Goal: Navigation & Orientation: Find specific page/section

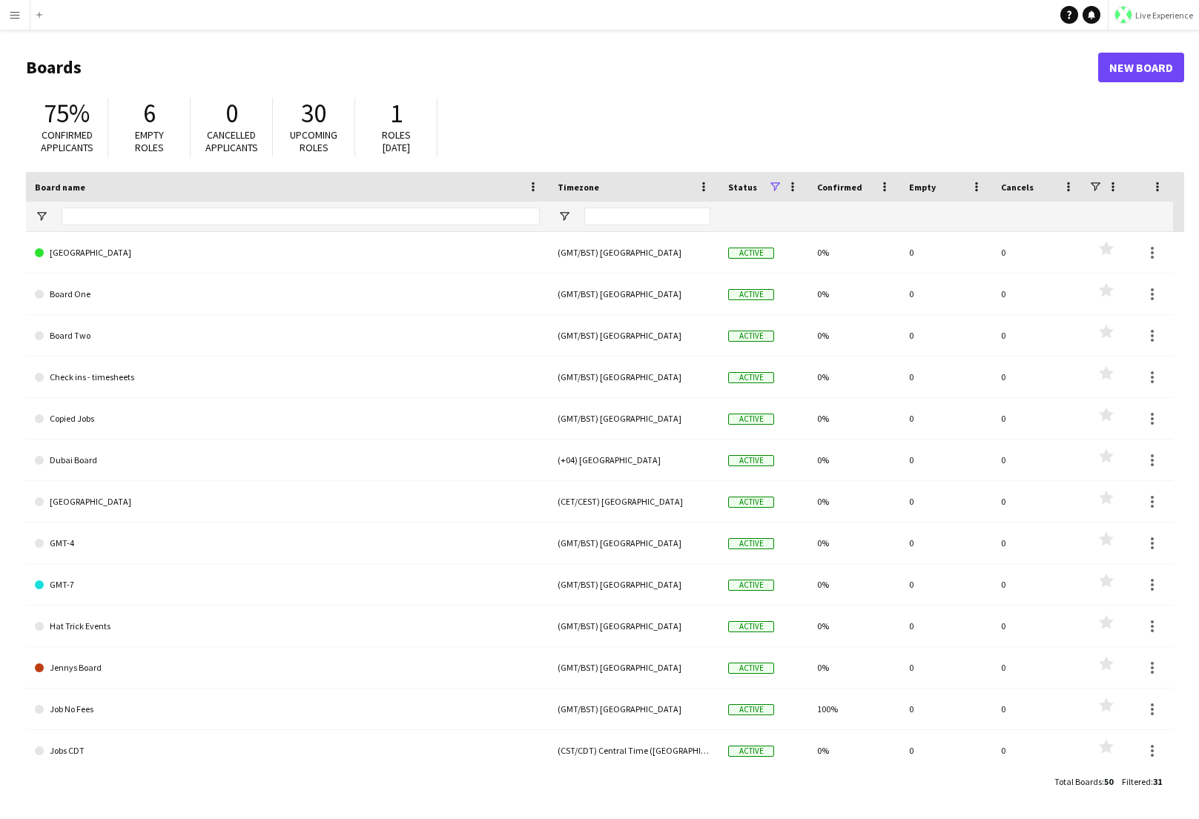
click at [1171, 13] on span "Live Experience" at bounding box center [1164, 15] width 58 height 11
click at [1127, 94] on span "Walls Productions" at bounding box center [1147, 97] width 79 height 13
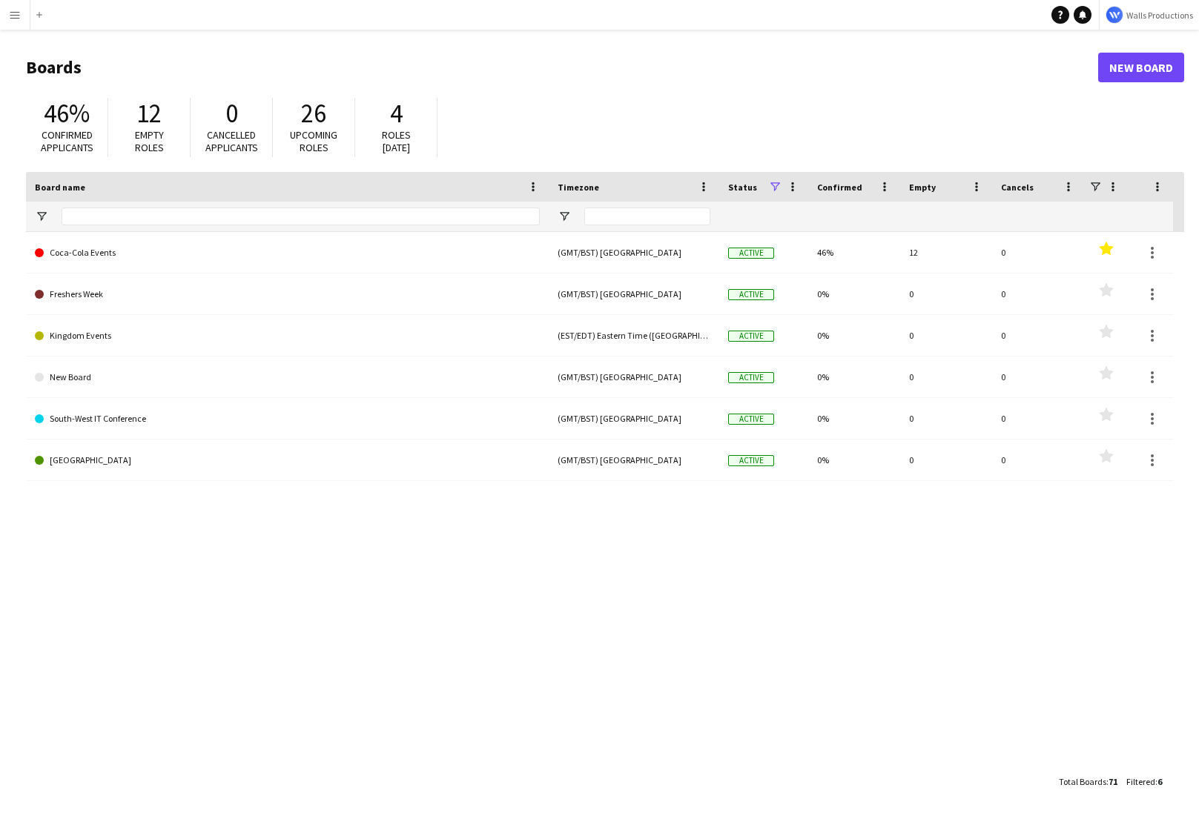
click at [16, 17] on app-icon "Menu" at bounding box center [15, 15] width 12 height 12
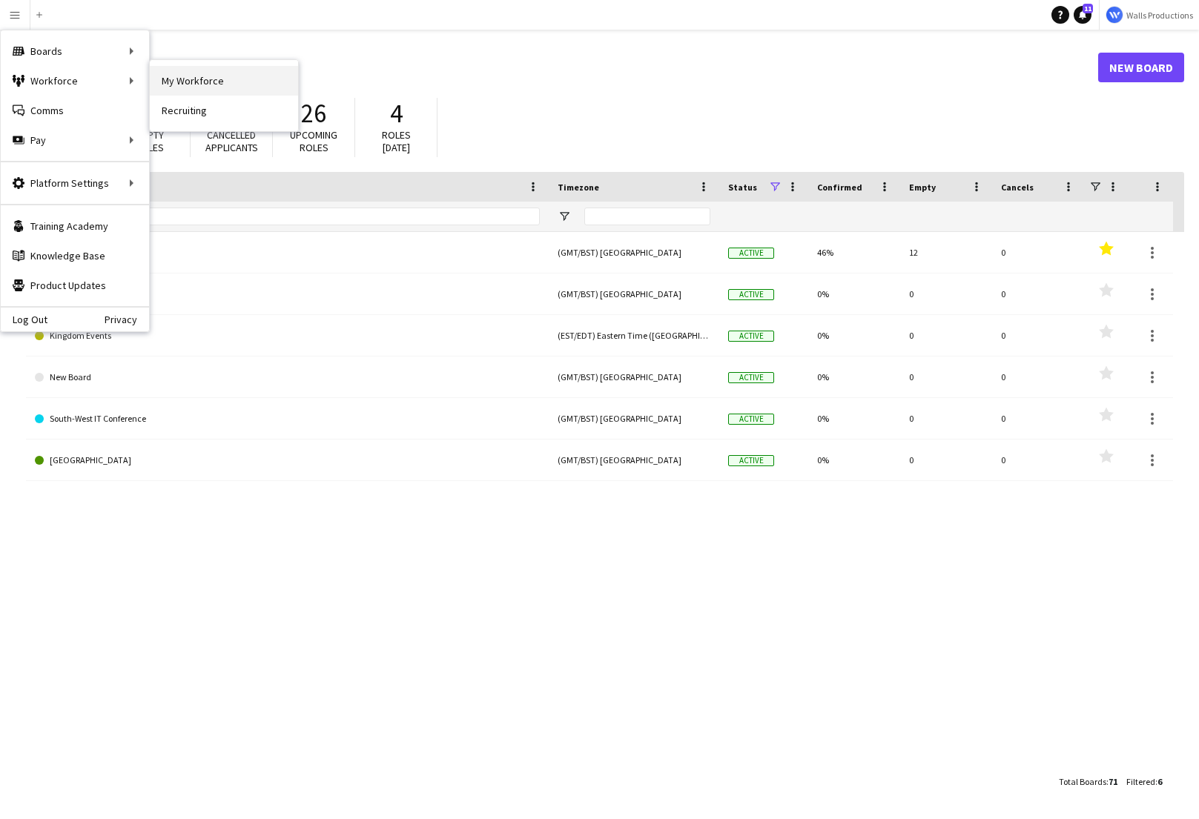
click at [219, 75] on link "My Workforce" at bounding box center [224, 81] width 148 height 30
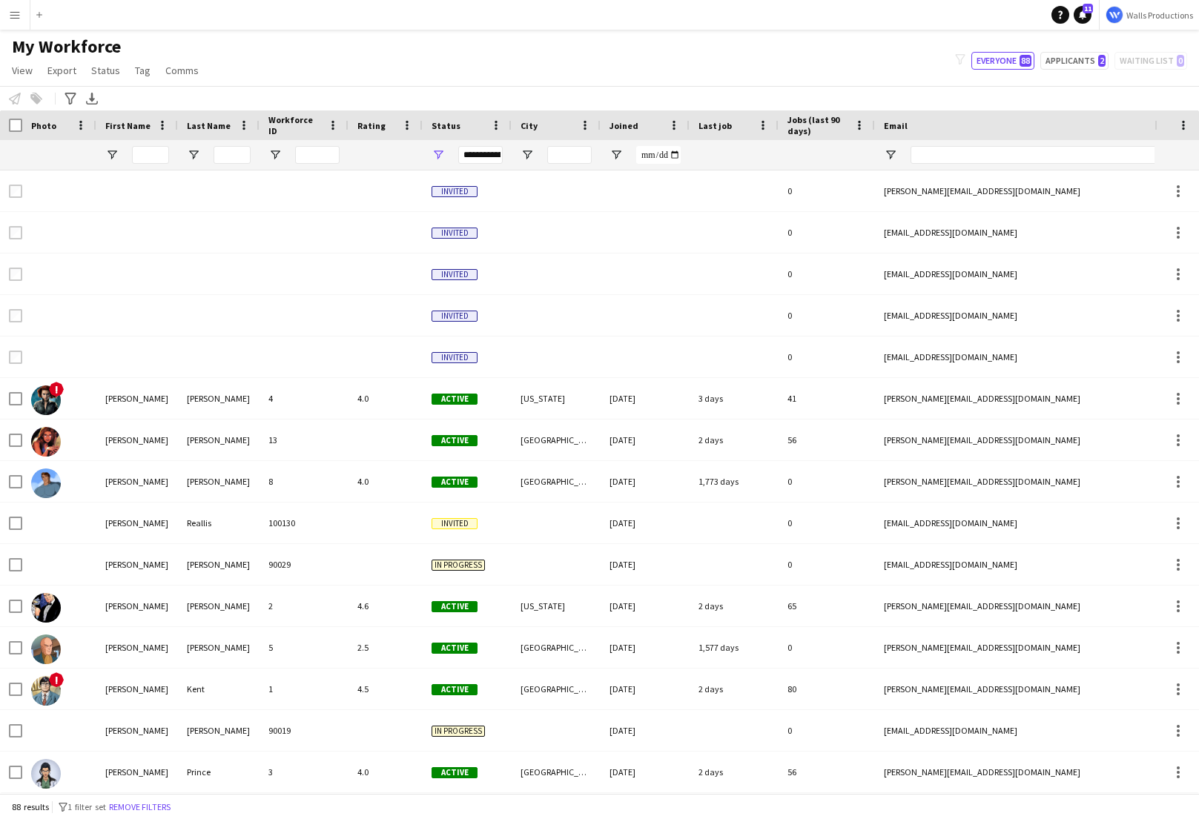
click at [9, 21] on button "Menu" at bounding box center [15, 15] width 30 height 30
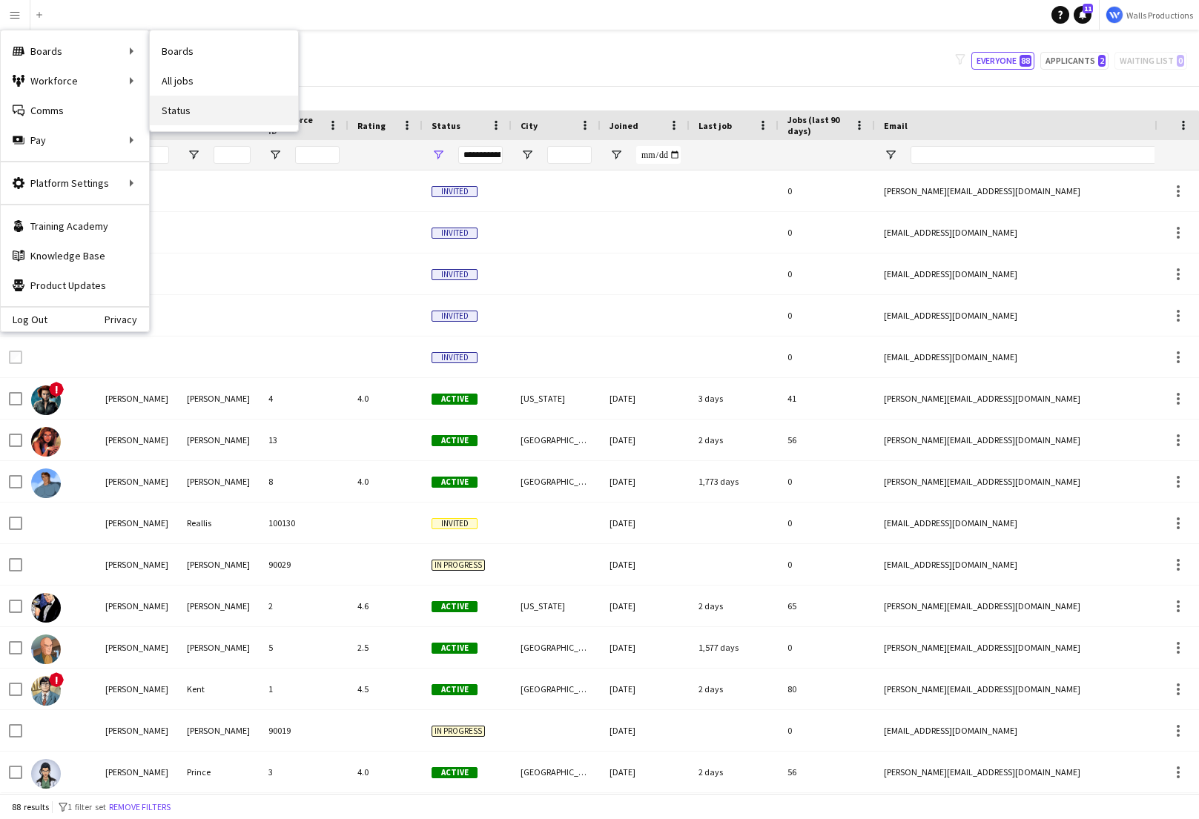
click at [185, 98] on link "Status" at bounding box center [224, 111] width 148 height 30
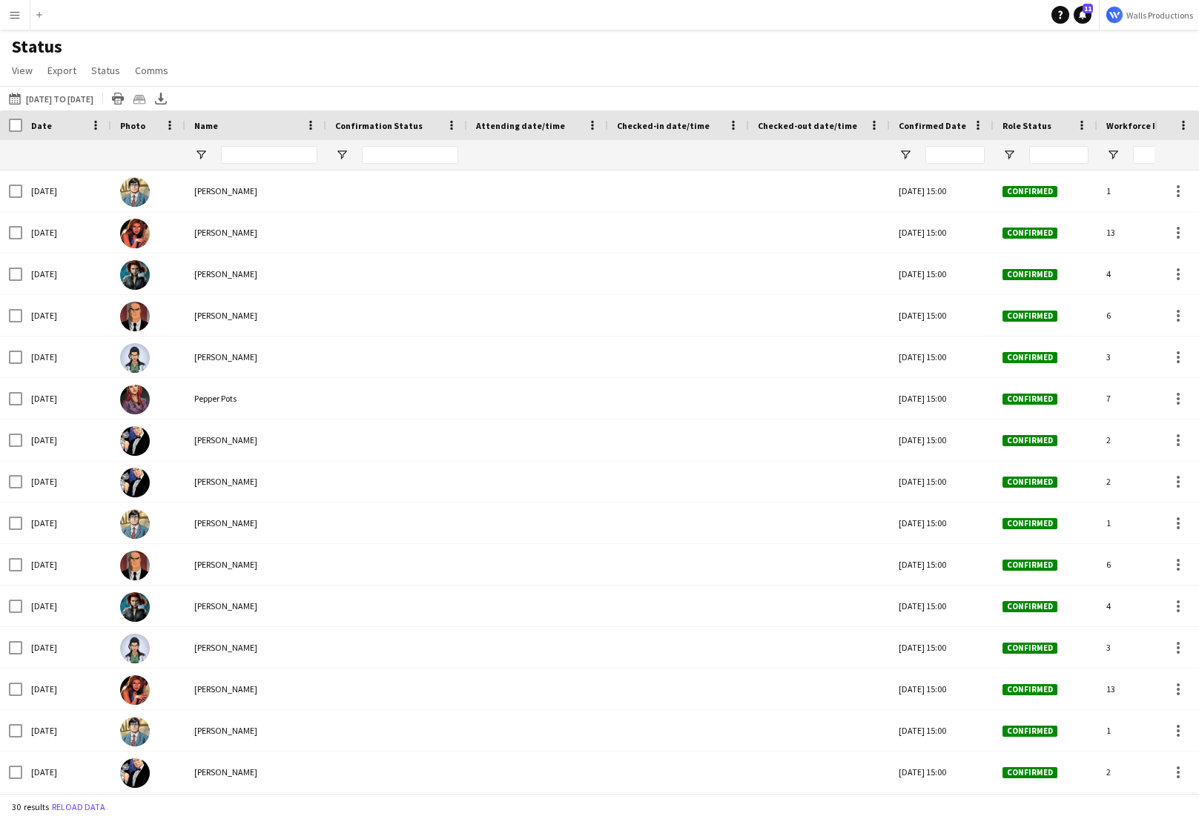
click at [18, 17] on app-icon "Menu" at bounding box center [15, 15] width 12 height 12
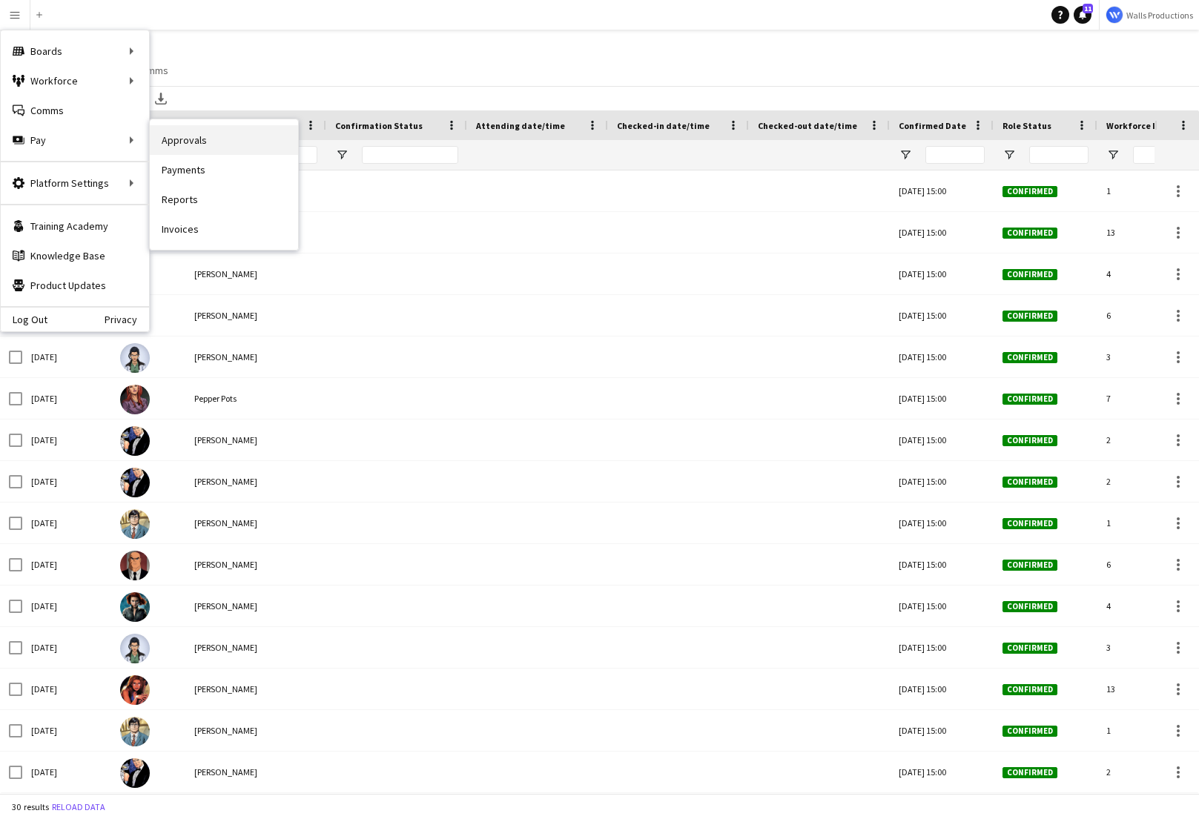
click at [185, 139] on link "Approvals" at bounding box center [224, 140] width 148 height 30
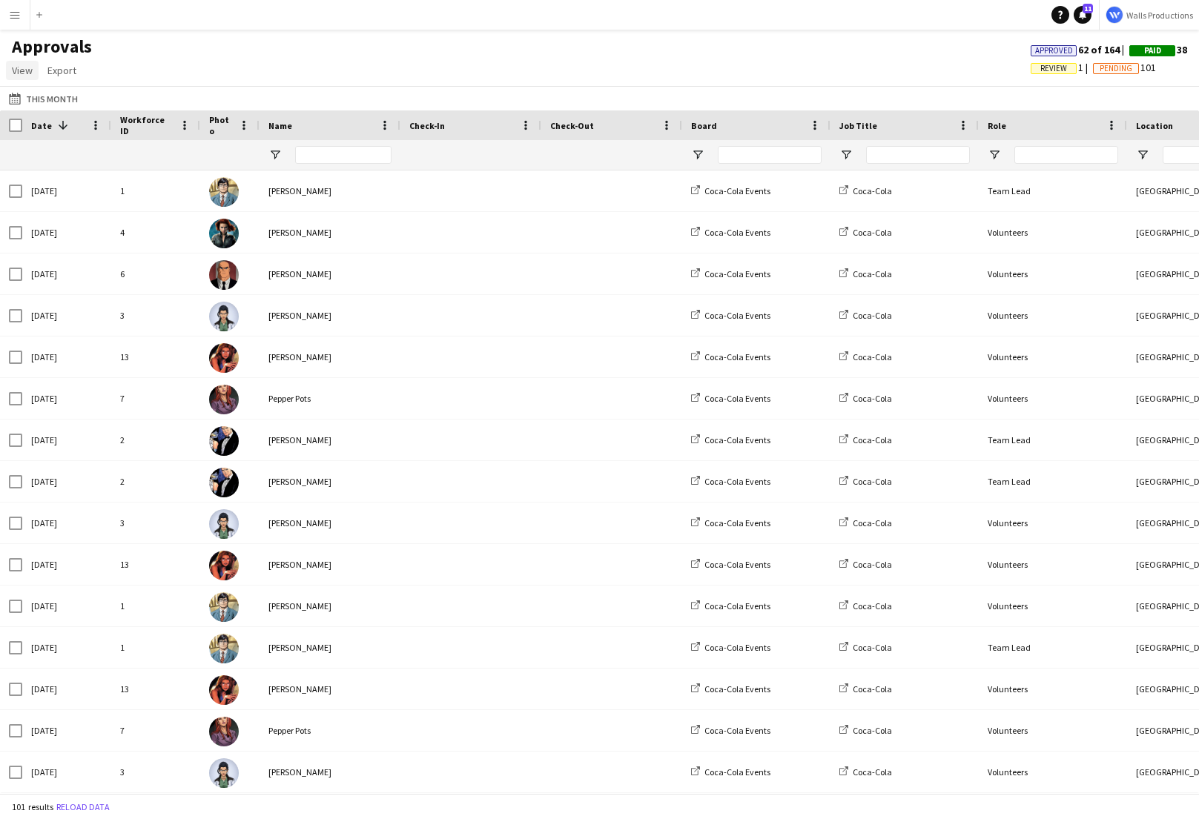
click at [23, 72] on span "View" at bounding box center [22, 70] width 21 height 13
click at [380, 72] on div "Approvals View Customise view Customise filters Reset Filters Reset View Reset …" at bounding box center [599, 61] width 1199 height 50
click at [10, 17] on app-icon "Menu" at bounding box center [15, 15] width 12 height 12
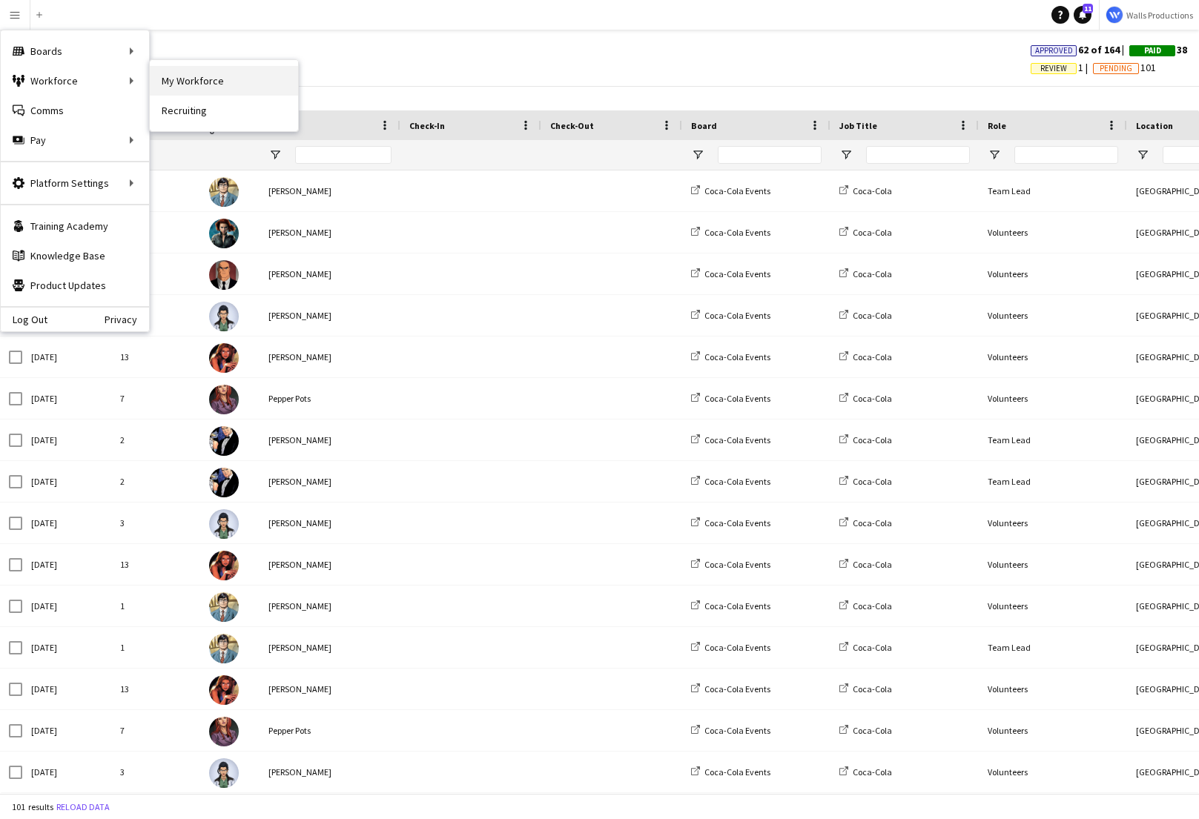
click at [200, 83] on link "My Workforce" at bounding box center [224, 81] width 148 height 30
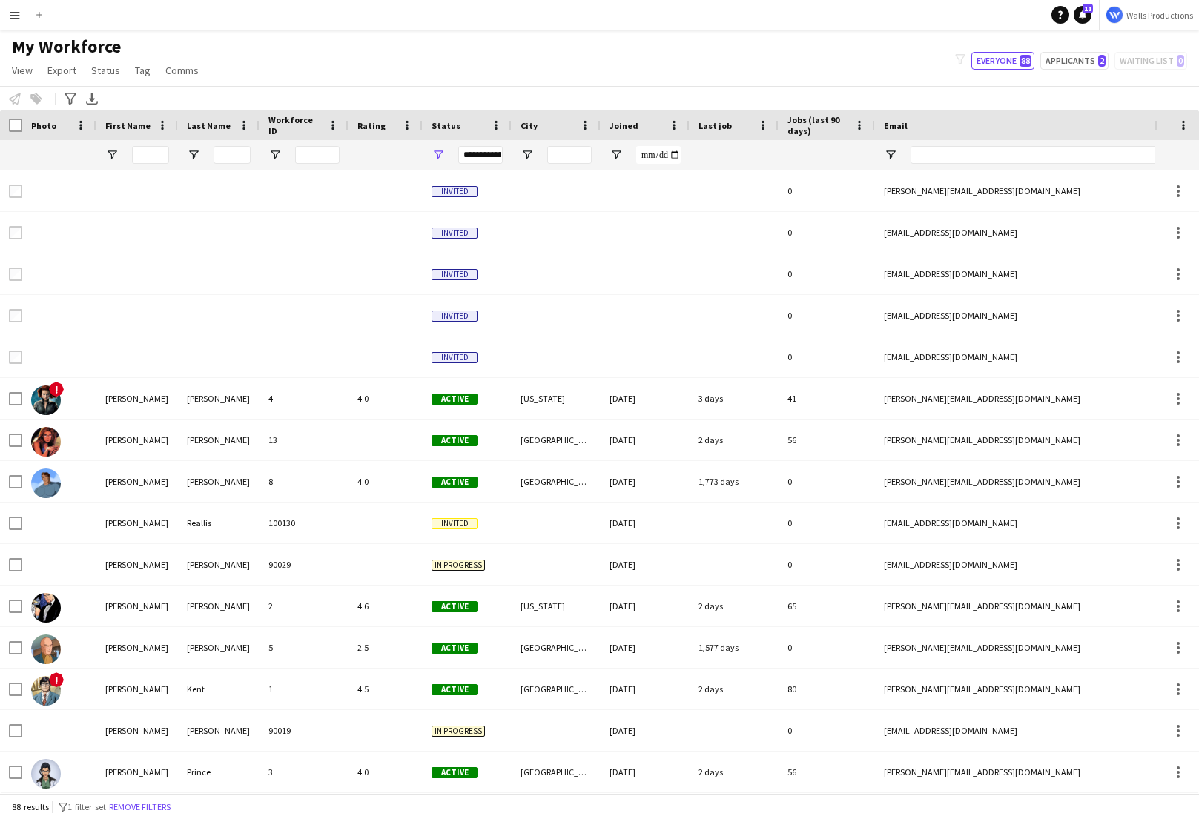
click at [17, 16] on app-icon "Menu" at bounding box center [15, 15] width 12 height 12
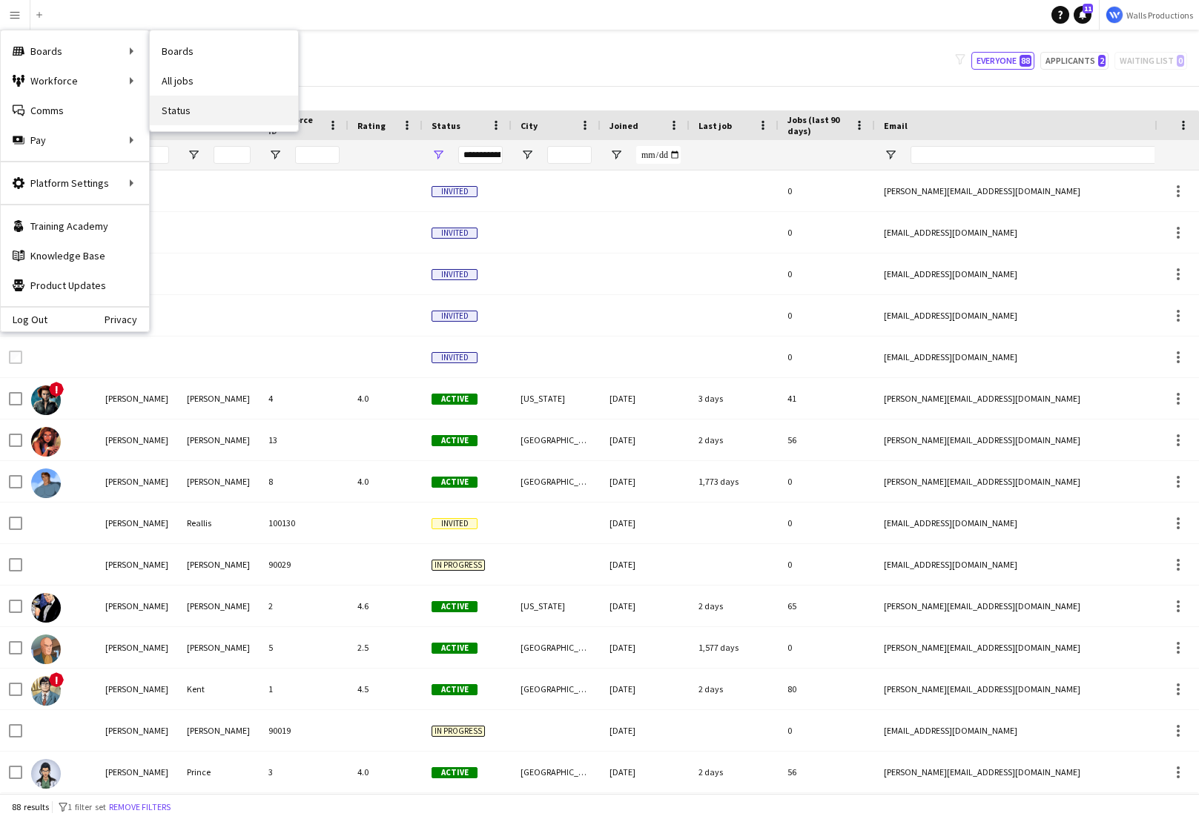
click at [193, 105] on link "Status" at bounding box center [224, 111] width 148 height 30
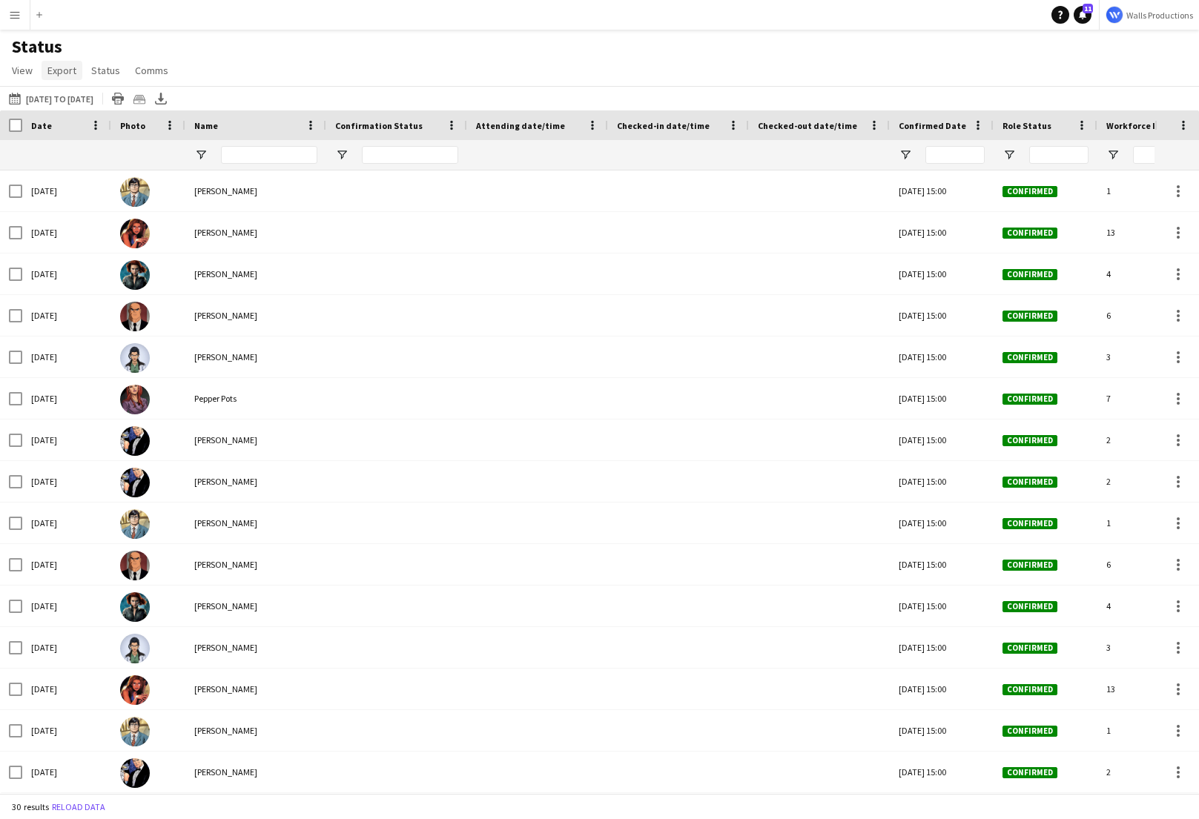
click at [52, 67] on span "Export" at bounding box center [61, 70] width 29 height 13
click at [22, 74] on span "View" at bounding box center [22, 70] width 21 height 13
click at [71, 71] on span "Export" at bounding box center [61, 70] width 29 height 13
click at [154, 75] on span "Comms" at bounding box center [151, 70] width 33 height 13
click at [98, 74] on span "Status" at bounding box center [105, 70] width 29 height 13
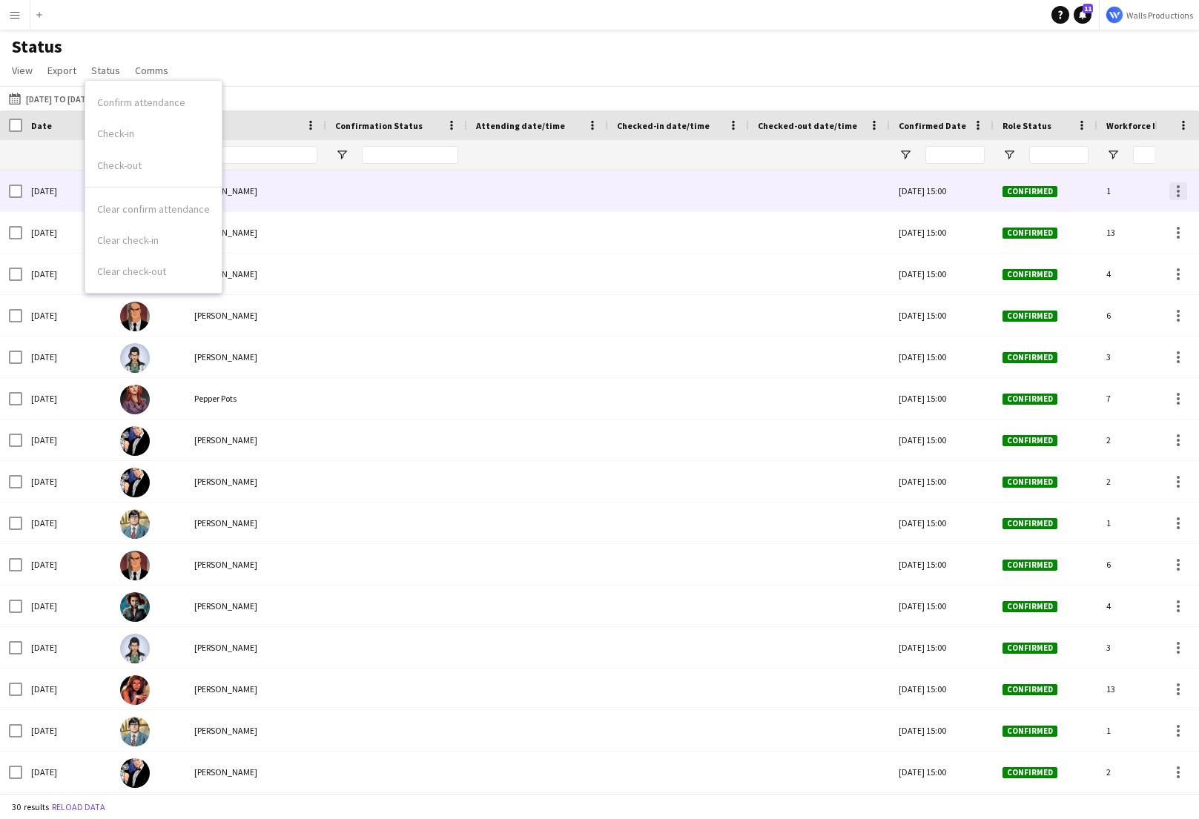
click at [1182, 195] on div at bounding box center [1178, 191] width 18 height 18
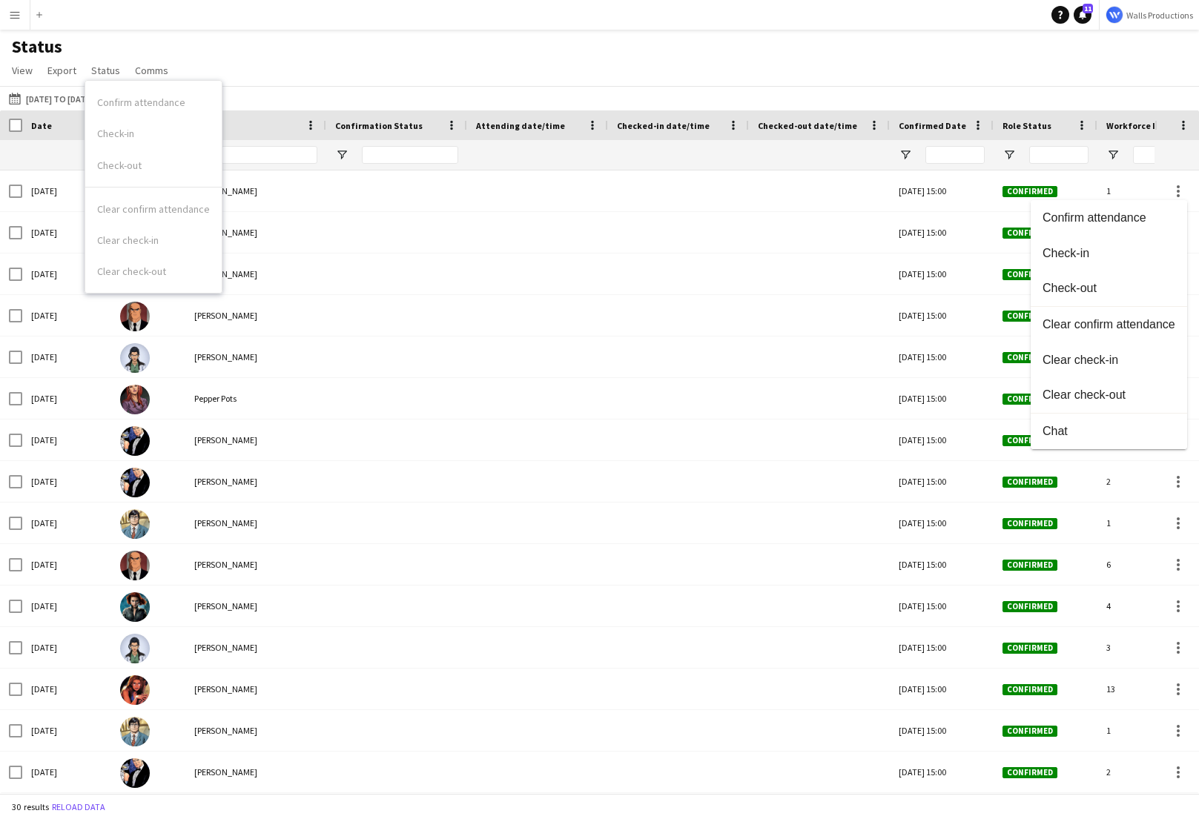
click at [486, 56] on div at bounding box center [599, 409] width 1199 height 819
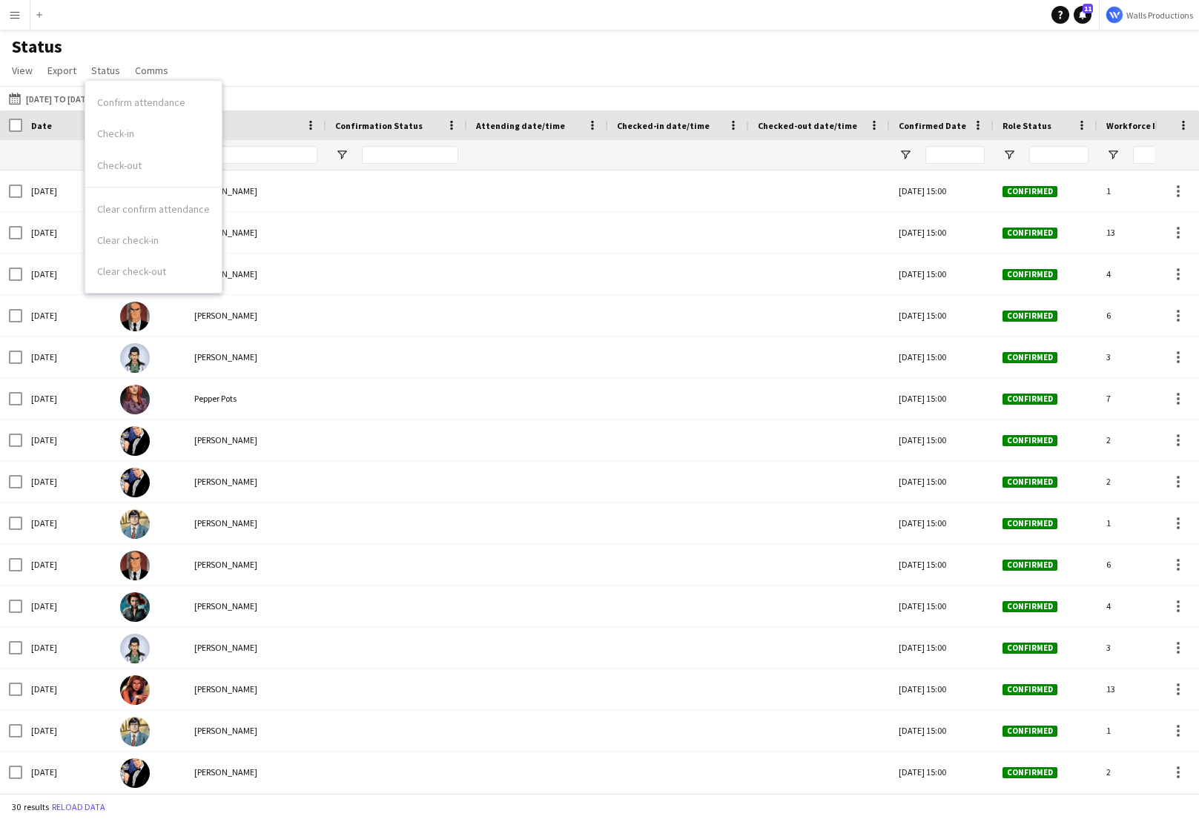
click at [13, 17] on app-icon "Menu" at bounding box center [15, 15] width 12 height 12
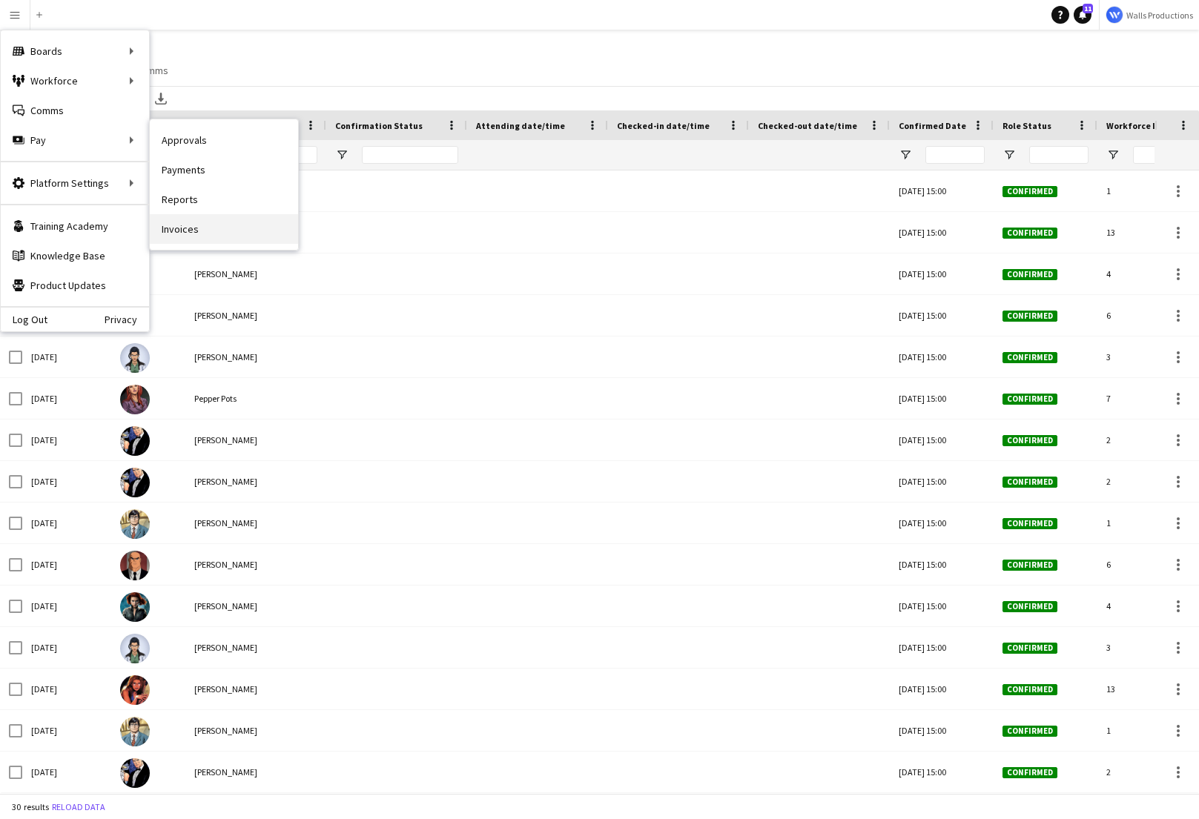
click at [195, 227] on link "Invoices" at bounding box center [224, 229] width 148 height 30
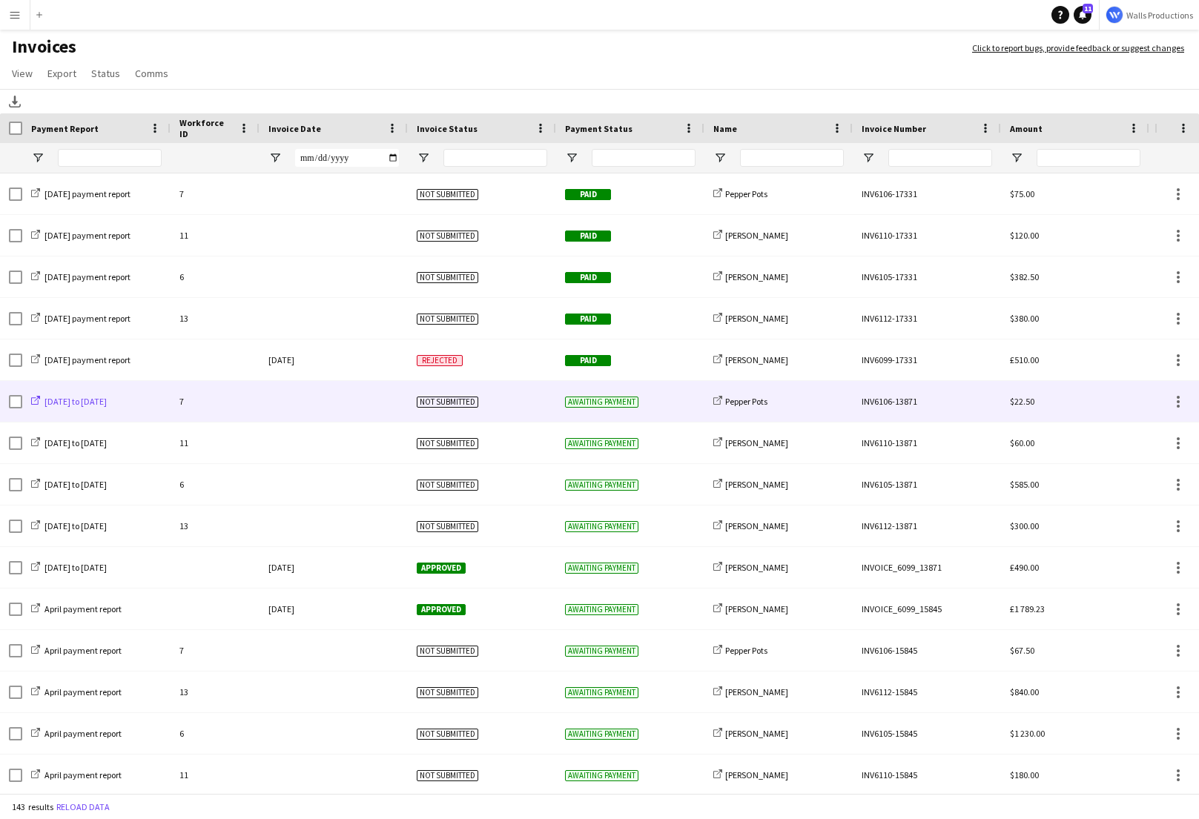
click at [94, 403] on span "[DATE] to [DATE]" at bounding box center [75, 401] width 62 height 11
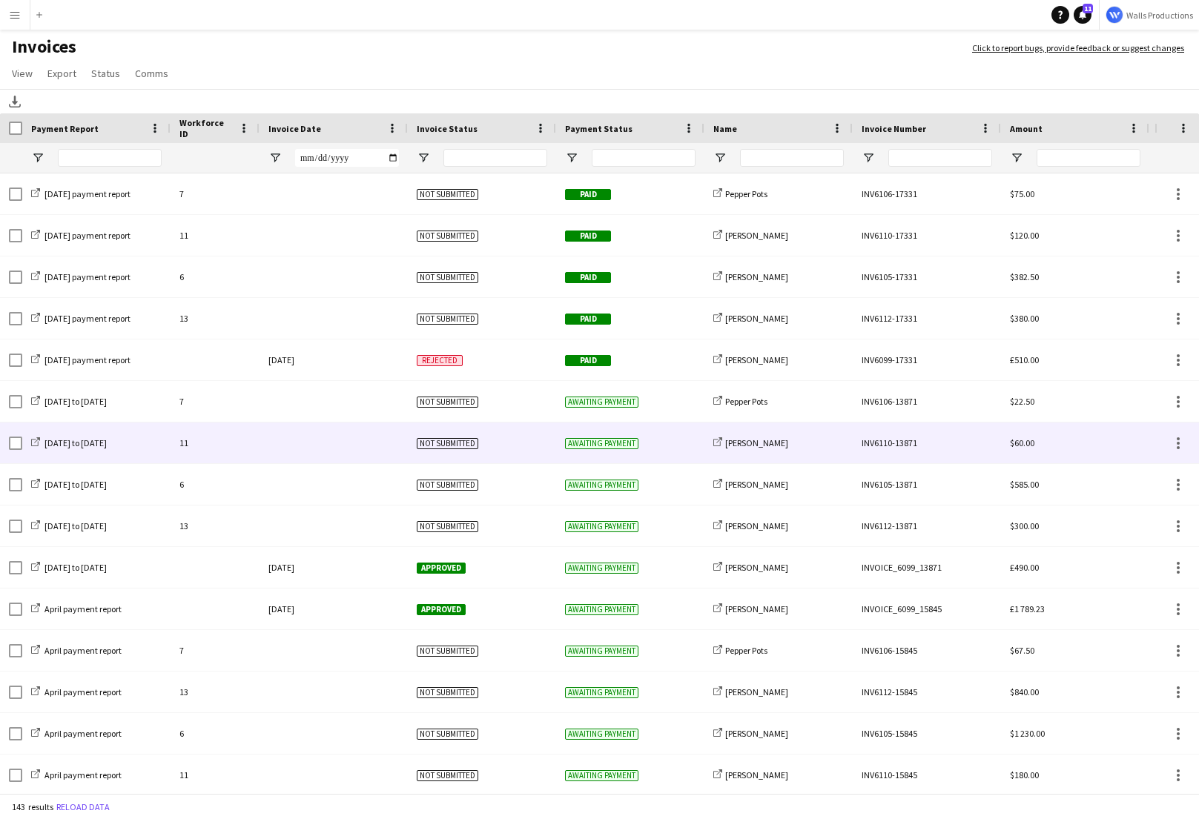
click at [284, 440] on div at bounding box center [333, 443] width 148 height 41
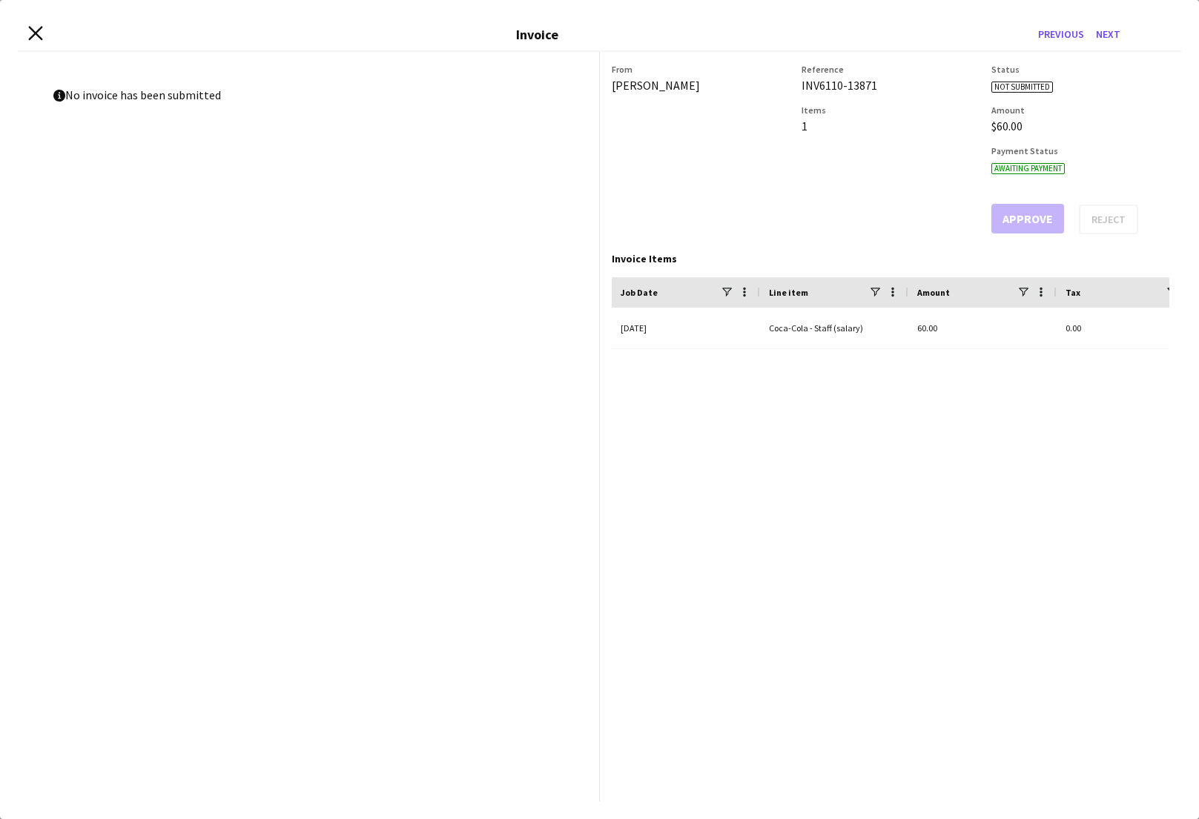
click at [39, 35] on icon "Close invoice dialog" at bounding box center [35, 33] width 14 height 14
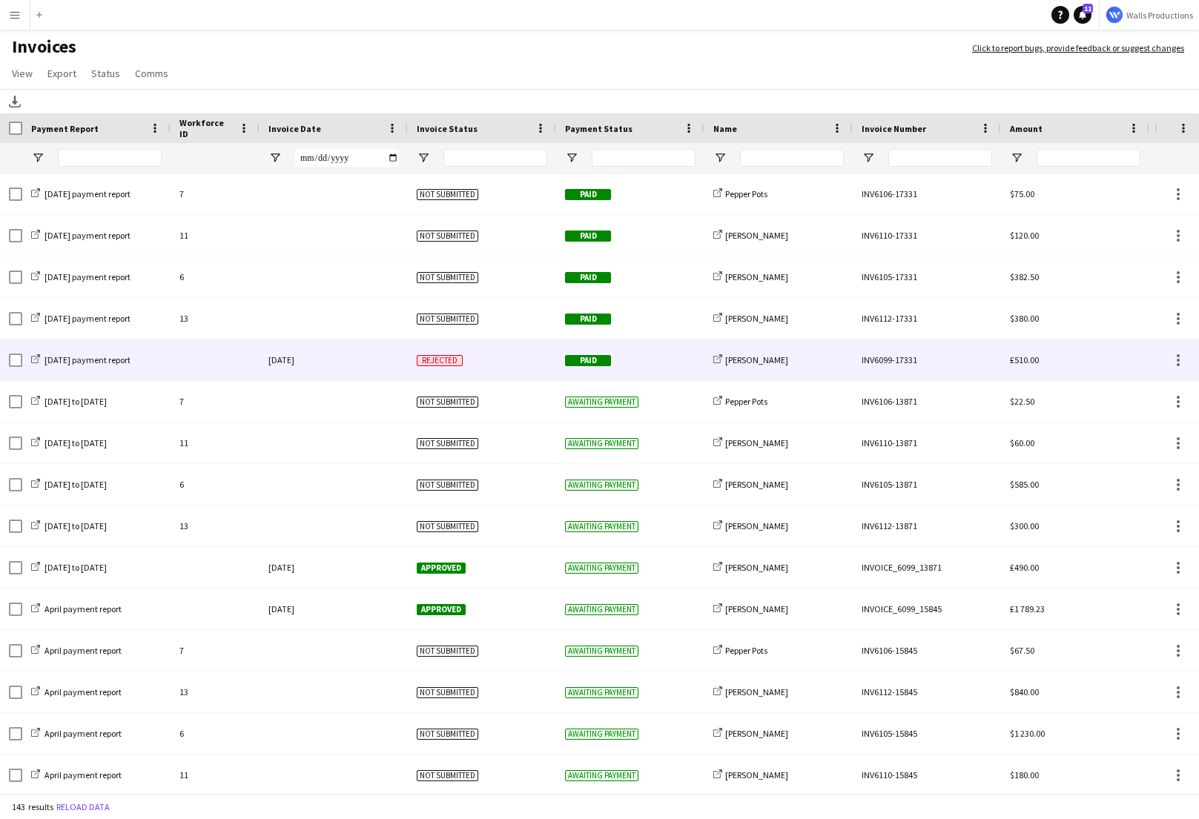
click at [374, 357] on div "[DATE]" at bounding box center [333, 360] width 148 height 41
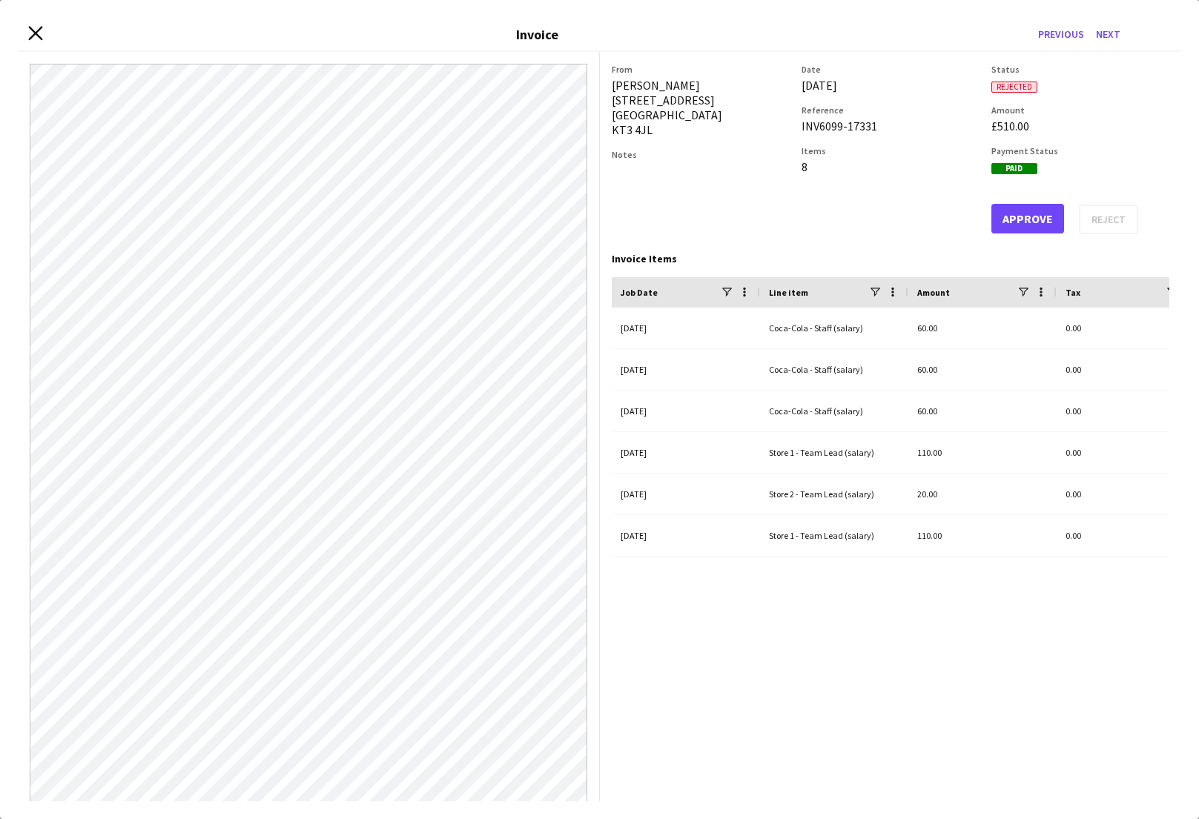
click at [37, 29] on icon "Close invoice dialog" at bounding box center [35, 33] width 14 height 14
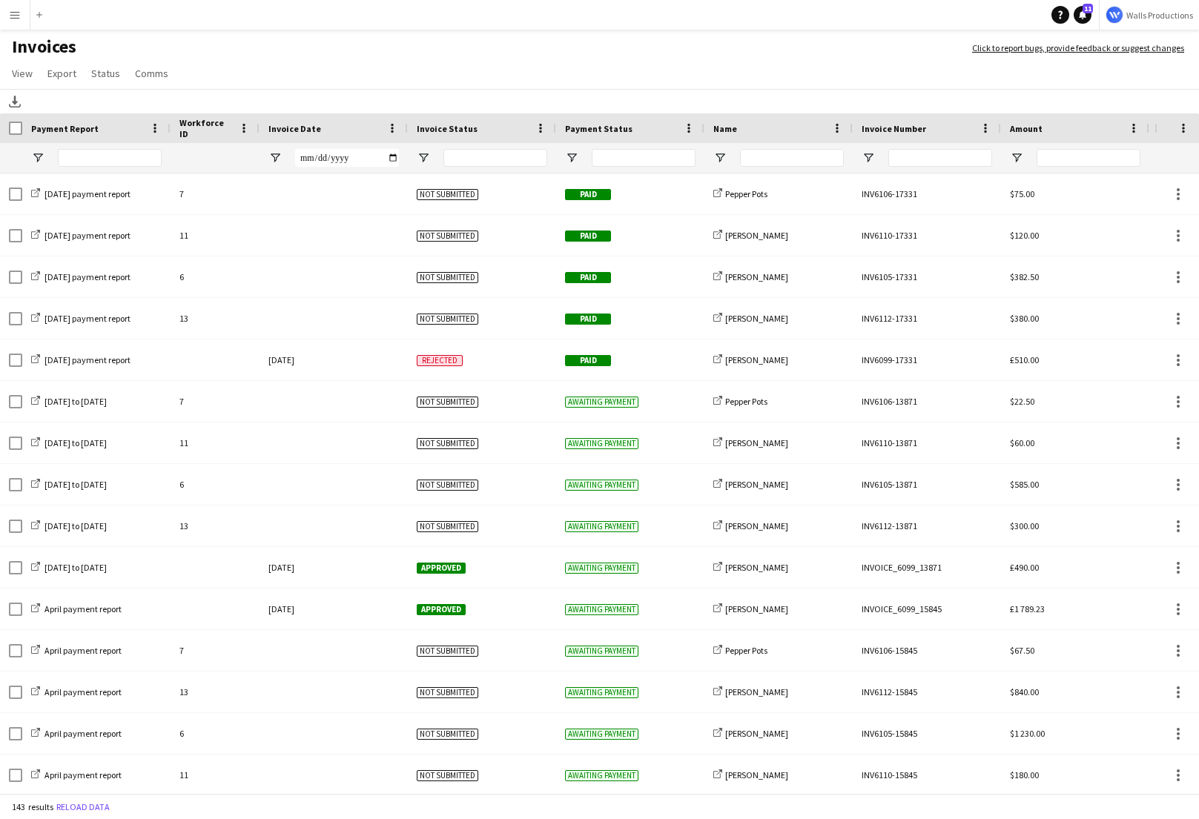
click at [16, 13] on app-icon "Menu" at bounding box center [15, 15] width 12 height 12
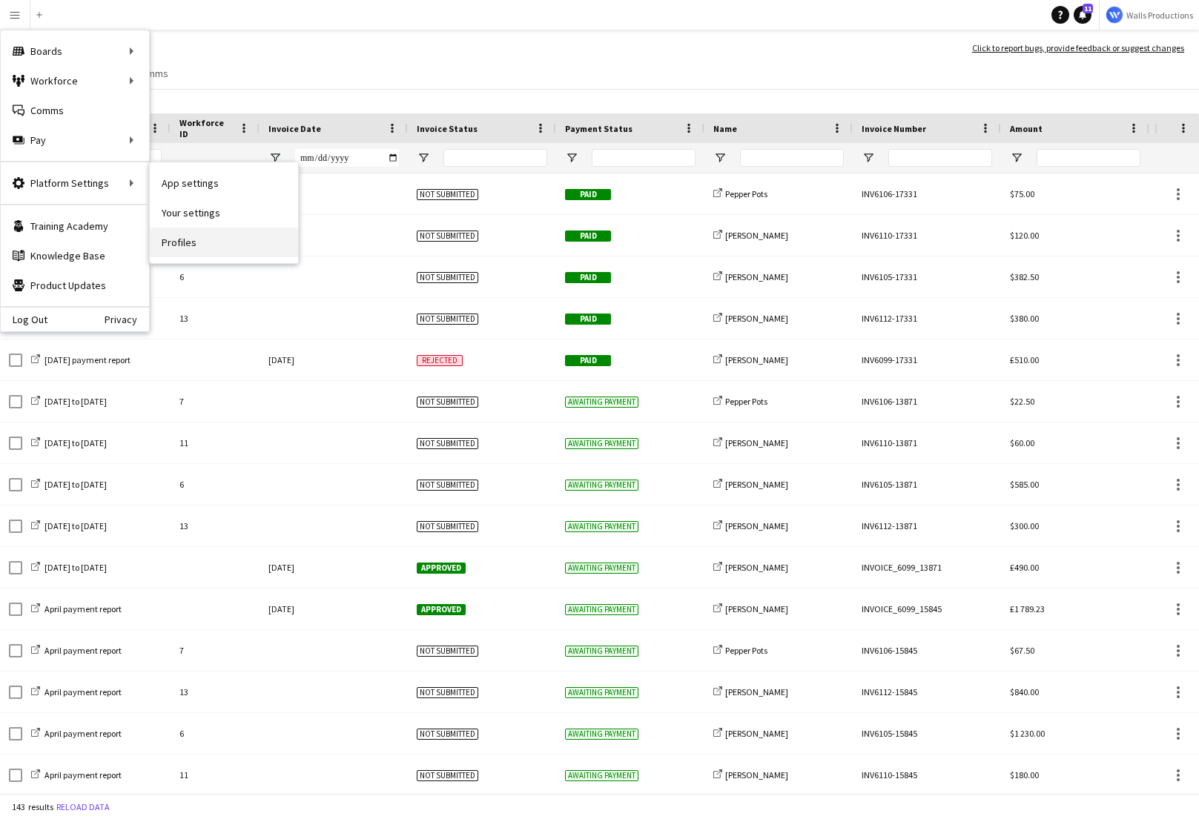
click at [209, 245] on link "Profiles" at bounding box center [224, 243] width 148 height 30
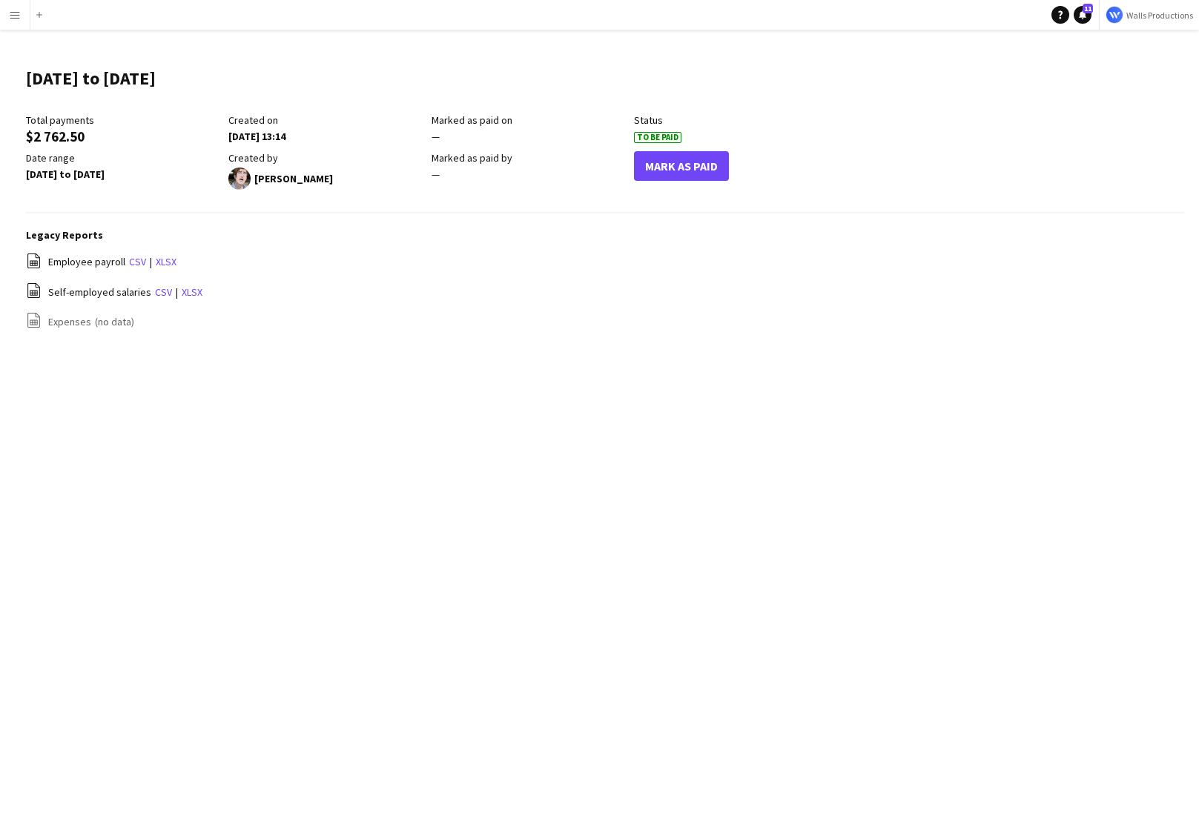
click at [173, 429] on div "Menu Boards Boards Boards All jobs Status Workforce Workforce My Workforce Recr…" at bounding box center [599, 409] width 1199 height 819
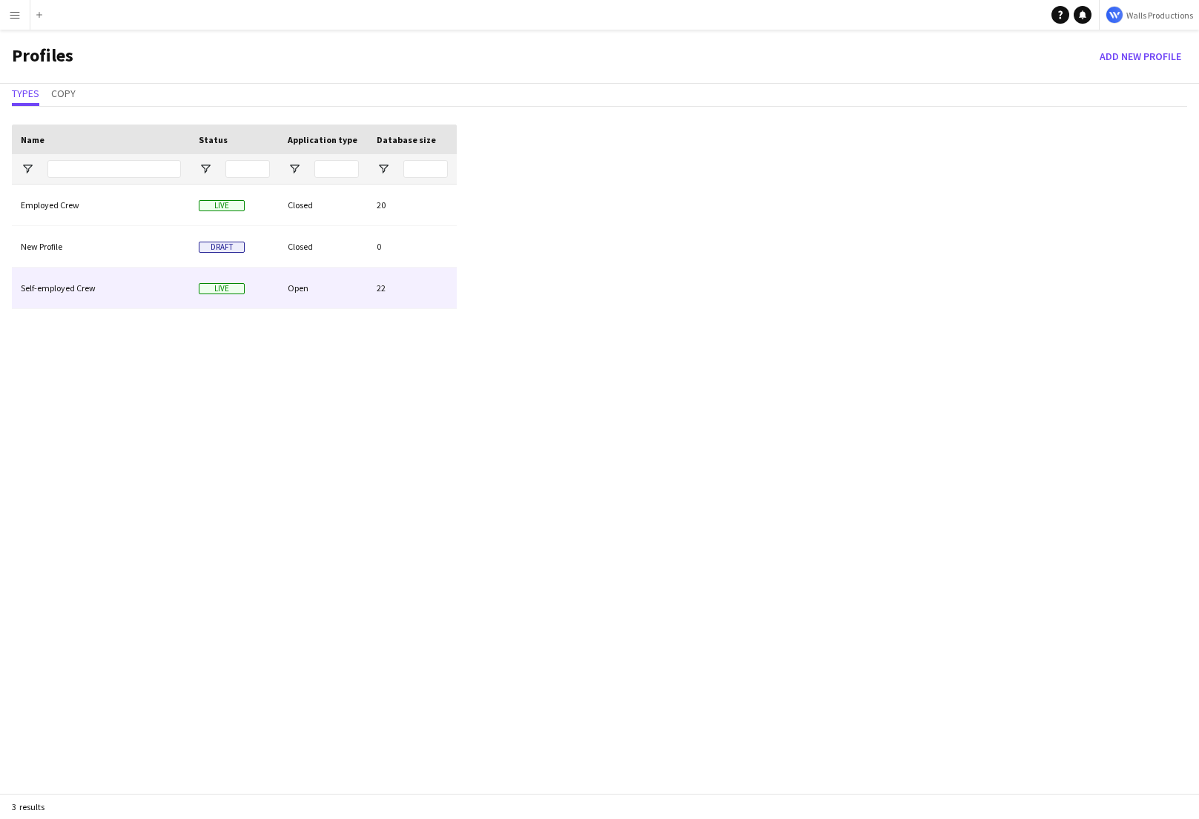
click at [62, 279] on div "Self-employed Crew" at bounding box center [101, 288] width 178 height 41
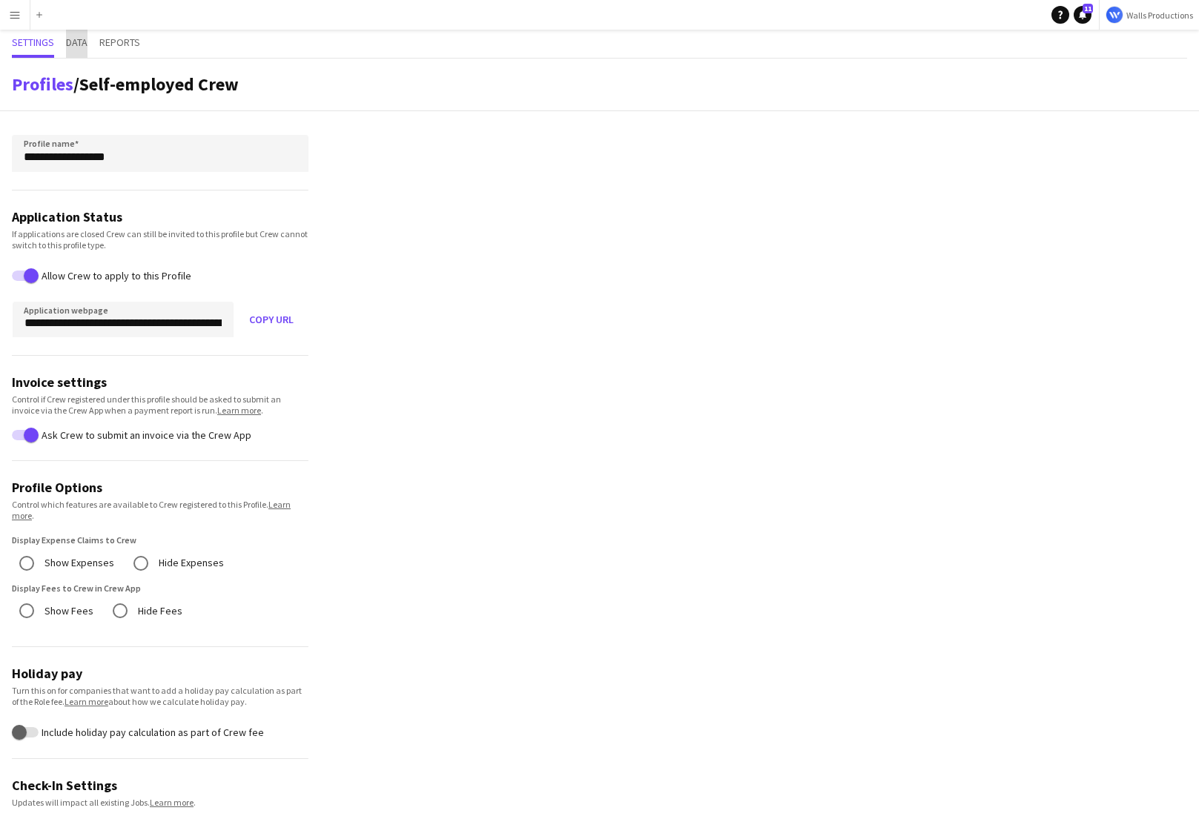
click at [73, 37] on span "Data" at bounding box center [76, 42] width 21 height 10
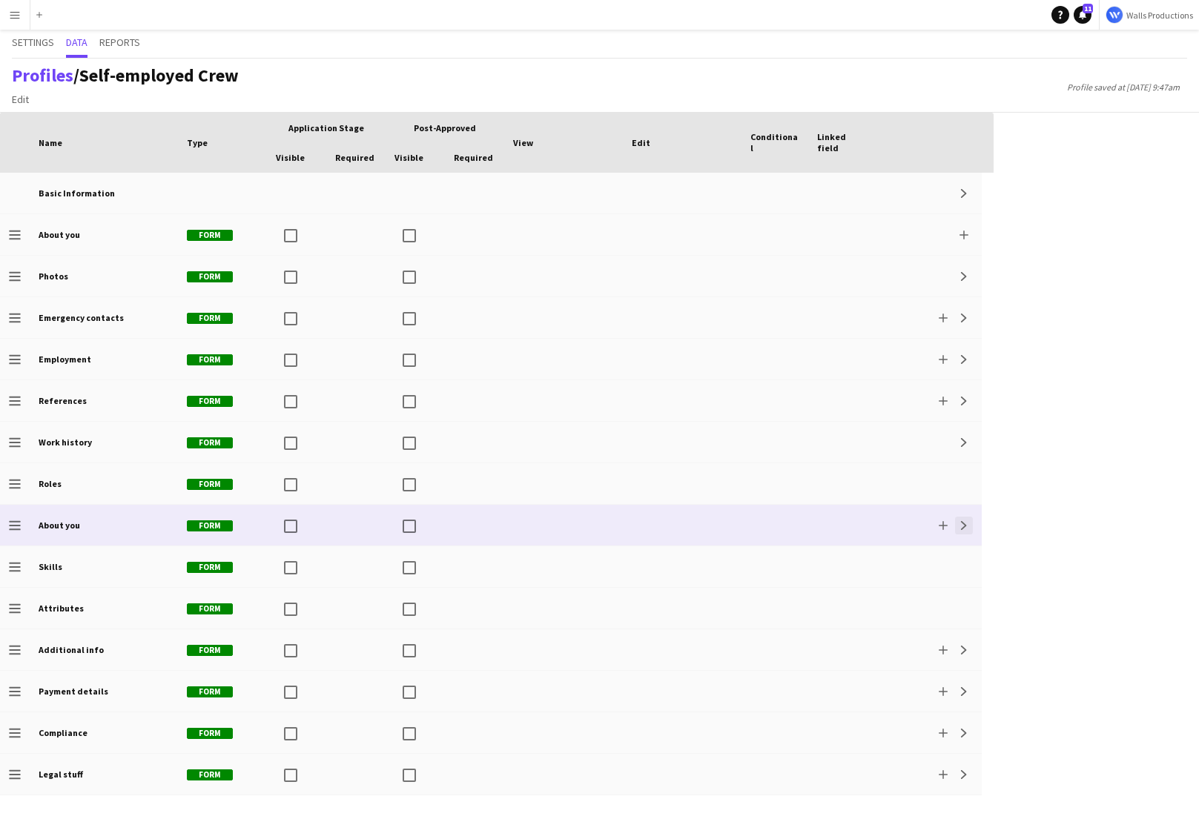
click at [965, 521] on app-icon "Expand" at bounding box center [963, 525] width 9 height 9
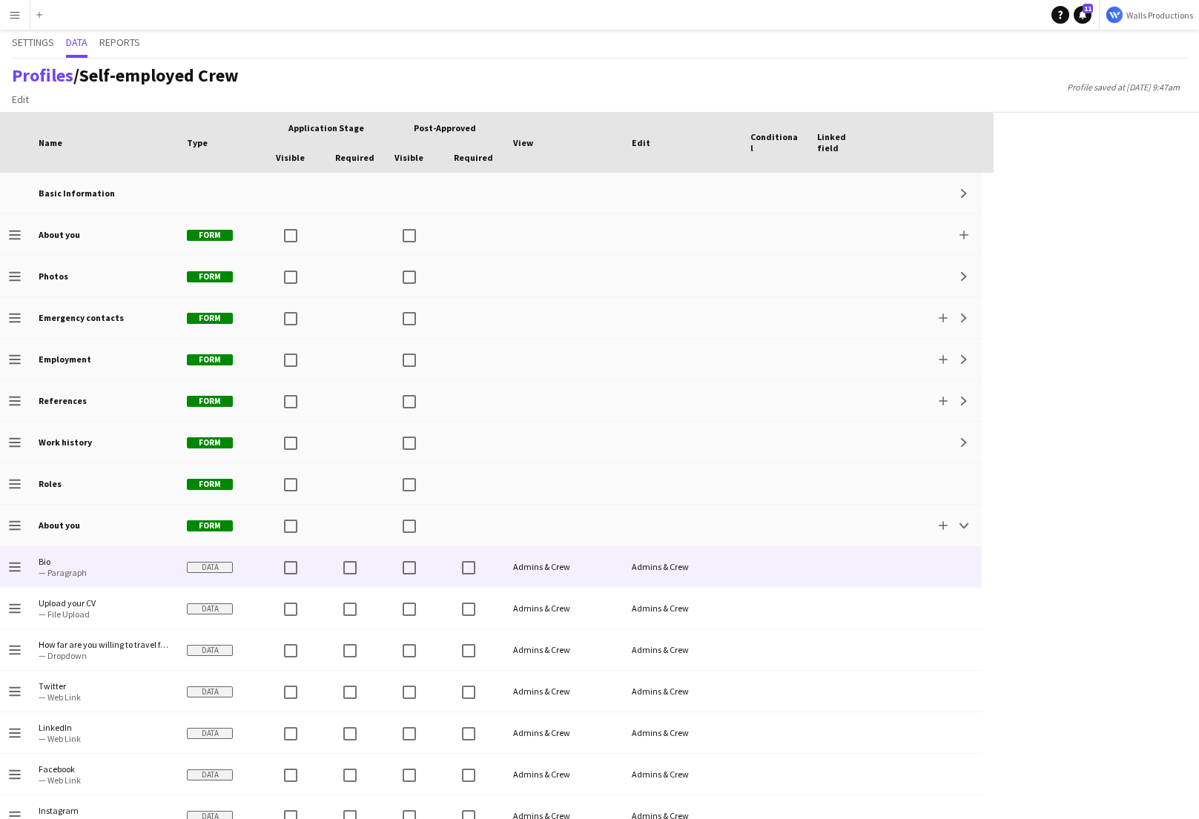
click at [93, 569] on span "— Paragraph" at bounding box center [104, 572] width 130 height 11
